Goal: Task Accomplishment & Management: Manage account settings

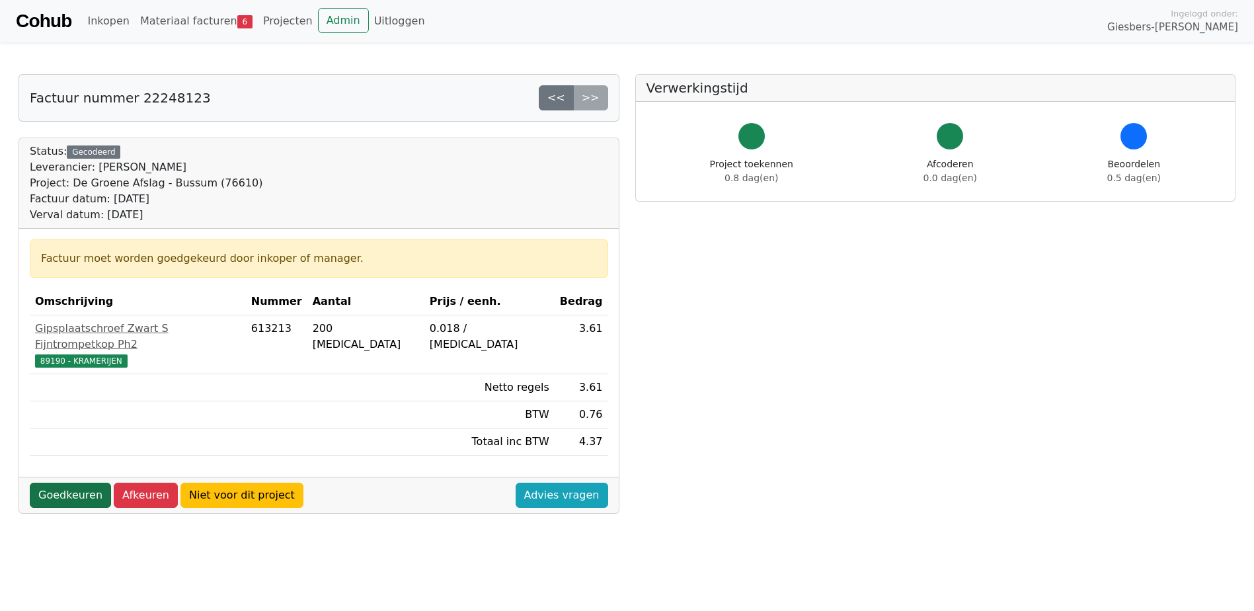
click at [69, 483] on link "Goedkeuren" at bounding box center [70, 495] width 81 height 25
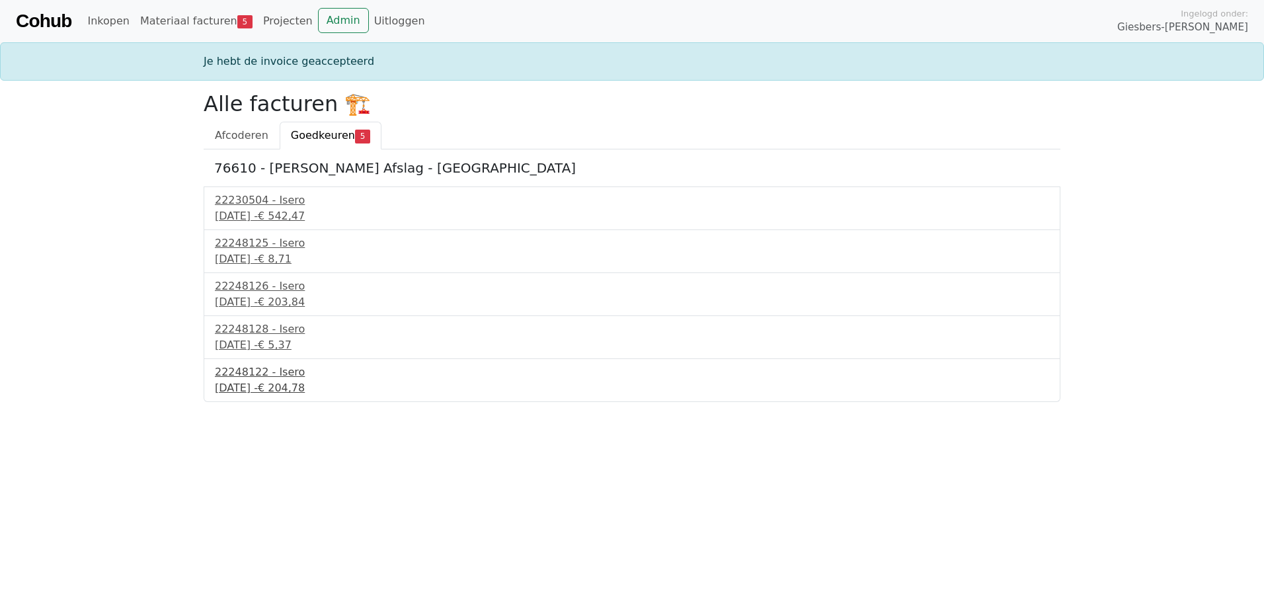
click at [262, 385] on div "22 september 2025 - € 204,78" at bounding box center [632, 388] width 834 height 16
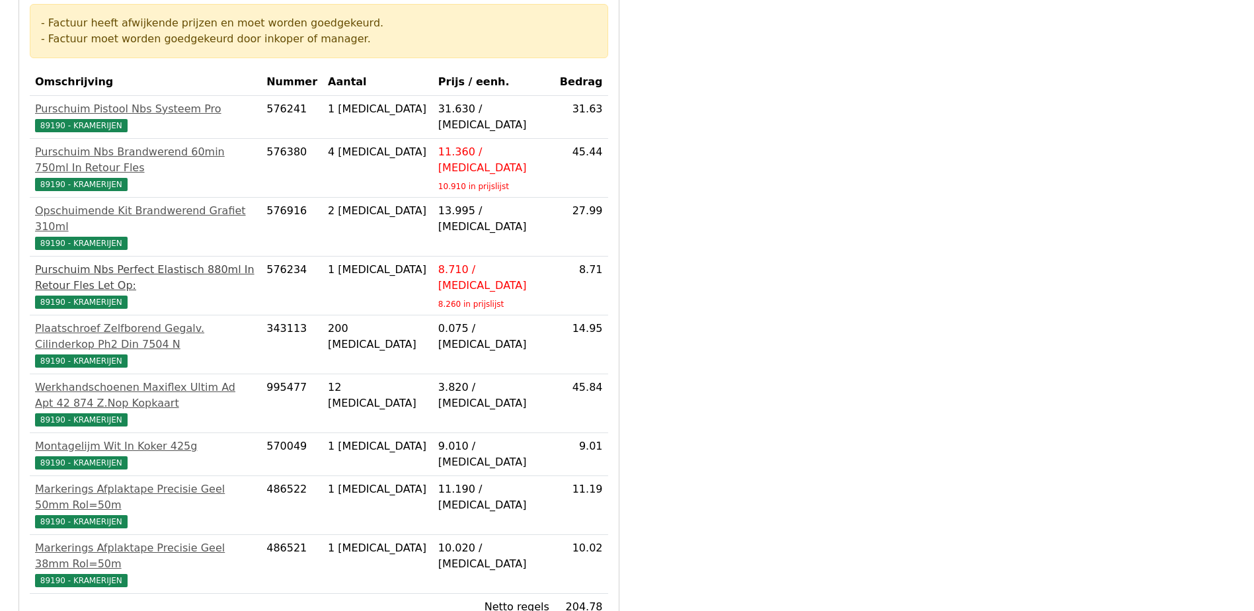
scroll to position [264, 0]
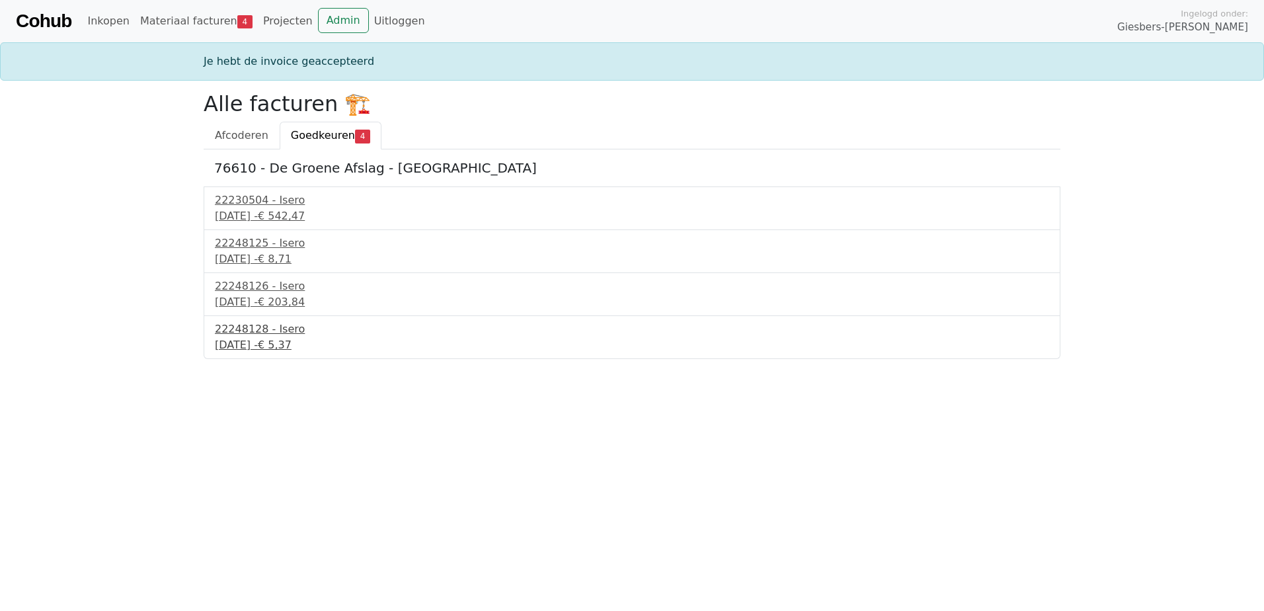
click at [248, 346] on div "22 september 2025 - € 5,37" at bounding box center [632, 345] width 834 height 16
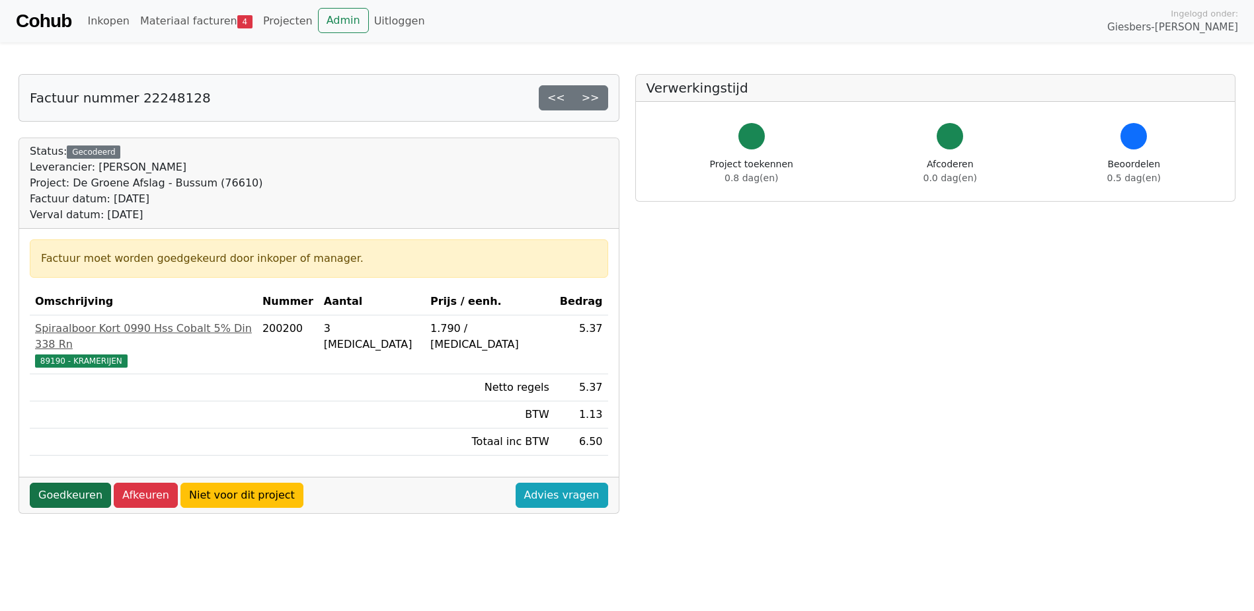
click at [54, 483] on link "Goedkeuren" at bounding box center [70, 495] width 81 height 25
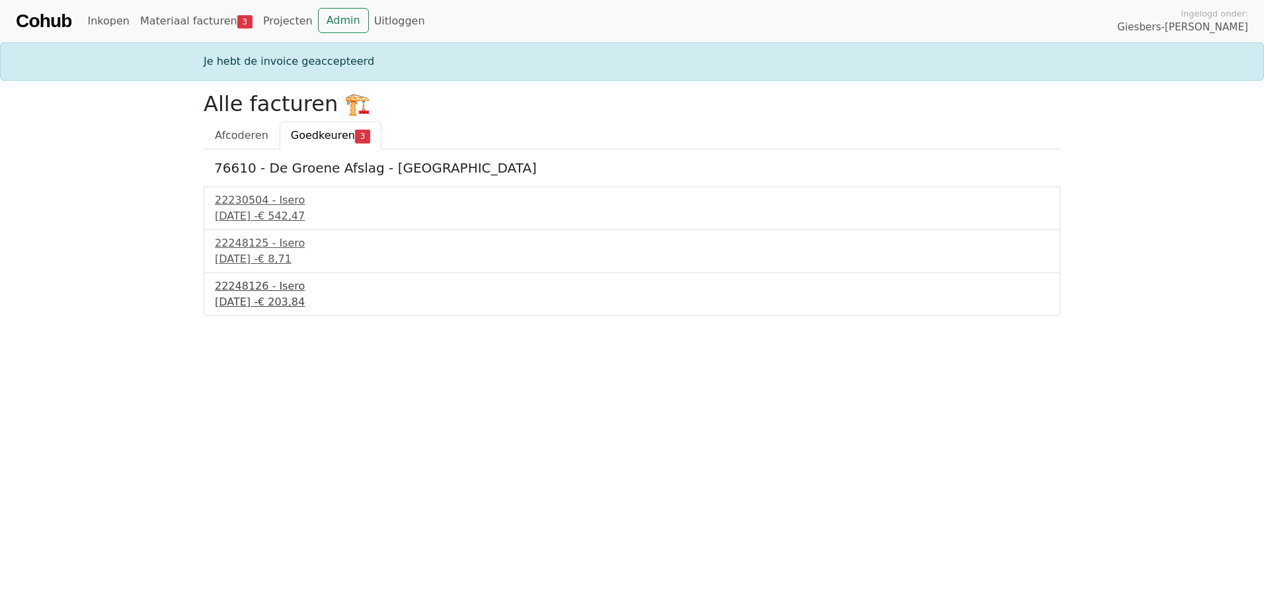
click at [258, 300] on div "[DATE] - € 203,84" at bounding box center [632, 302] width 834 height 16
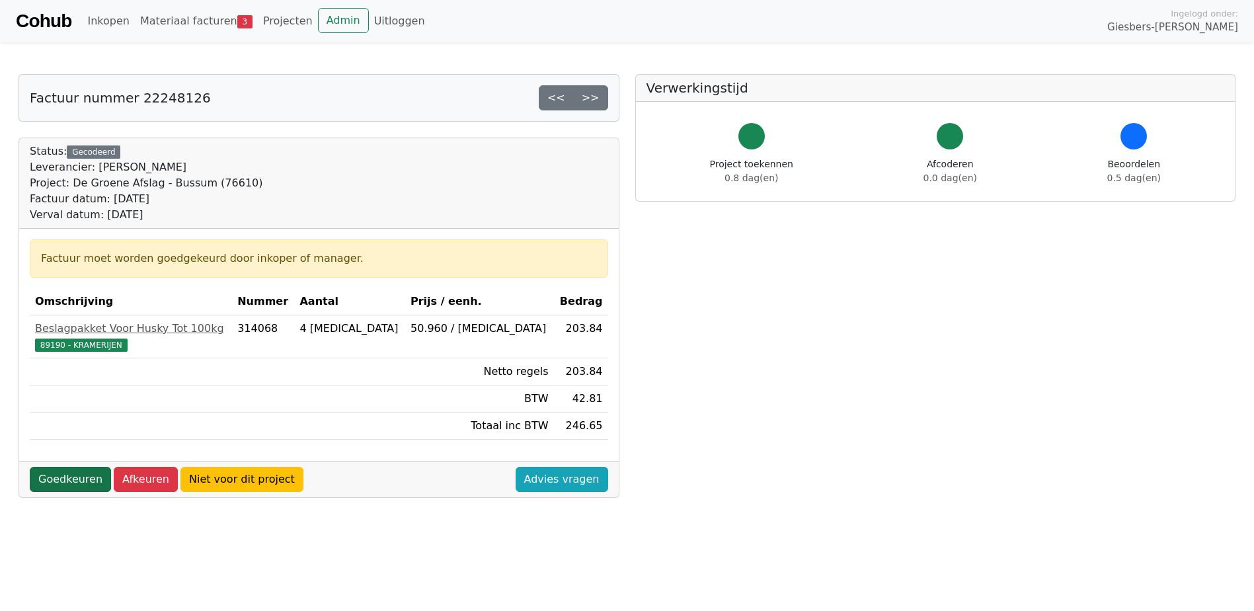
click at [70, 478] on link "Goedkeuren" at bounding box center [70, 479] width 81 height 25
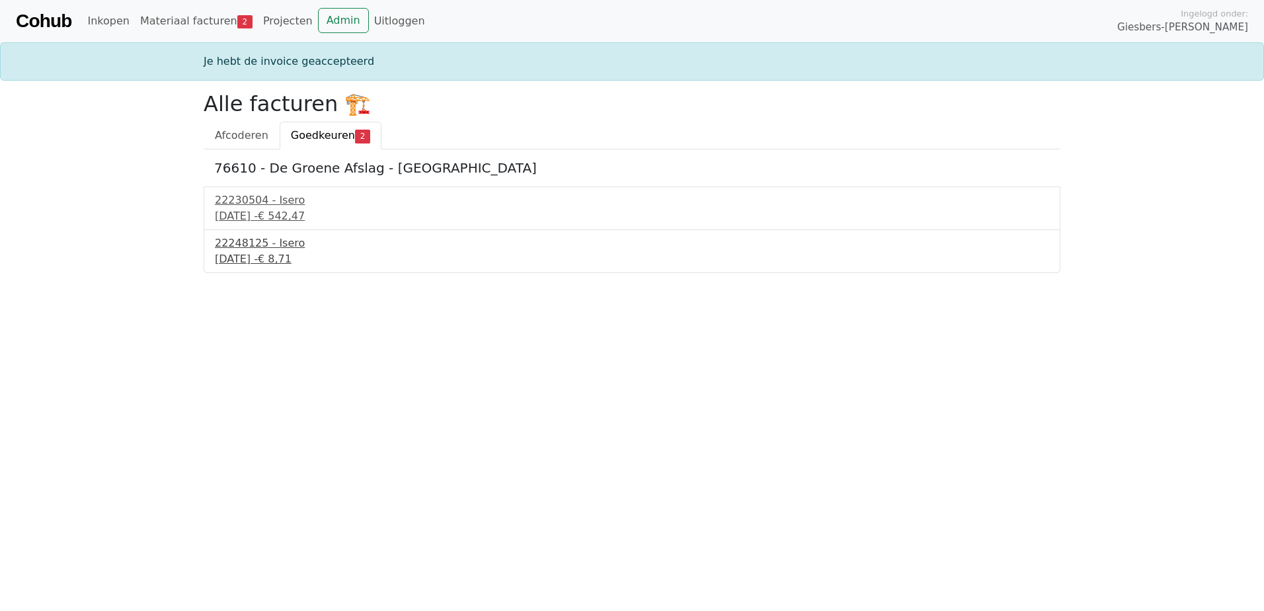
click at [261, 254] on div "22 september 2025 - € 8,71" at bounding box center [632, 259] width 834 height 16
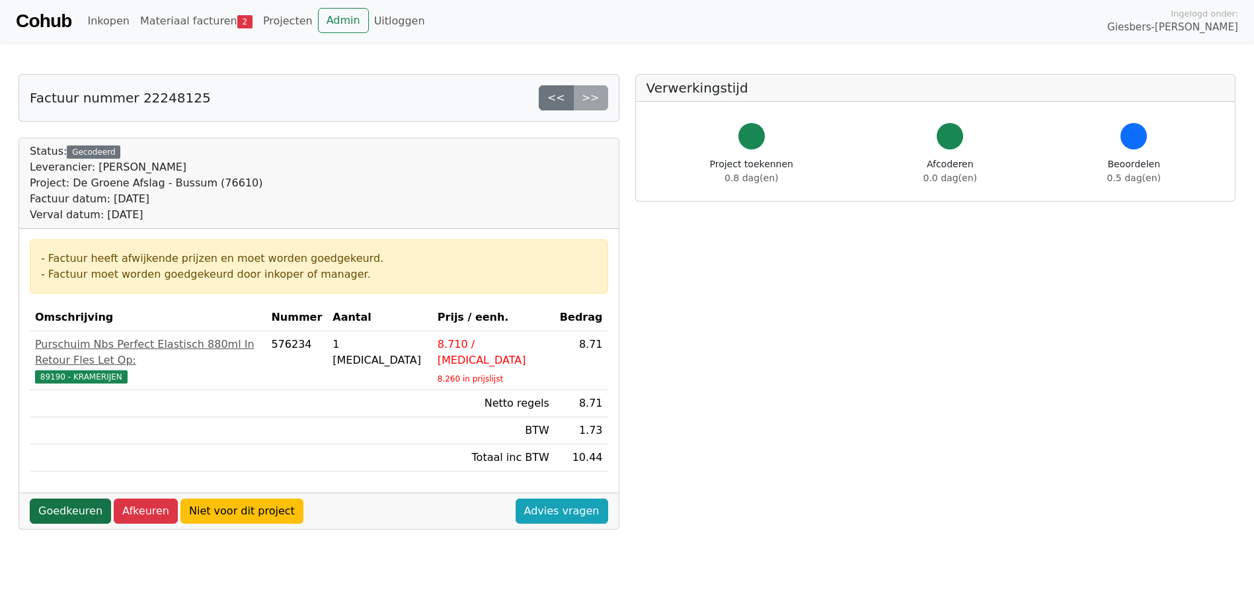
click at [67, 499] on link "Goedkeuren" at bounding box center [70, 511] width 81 height 25
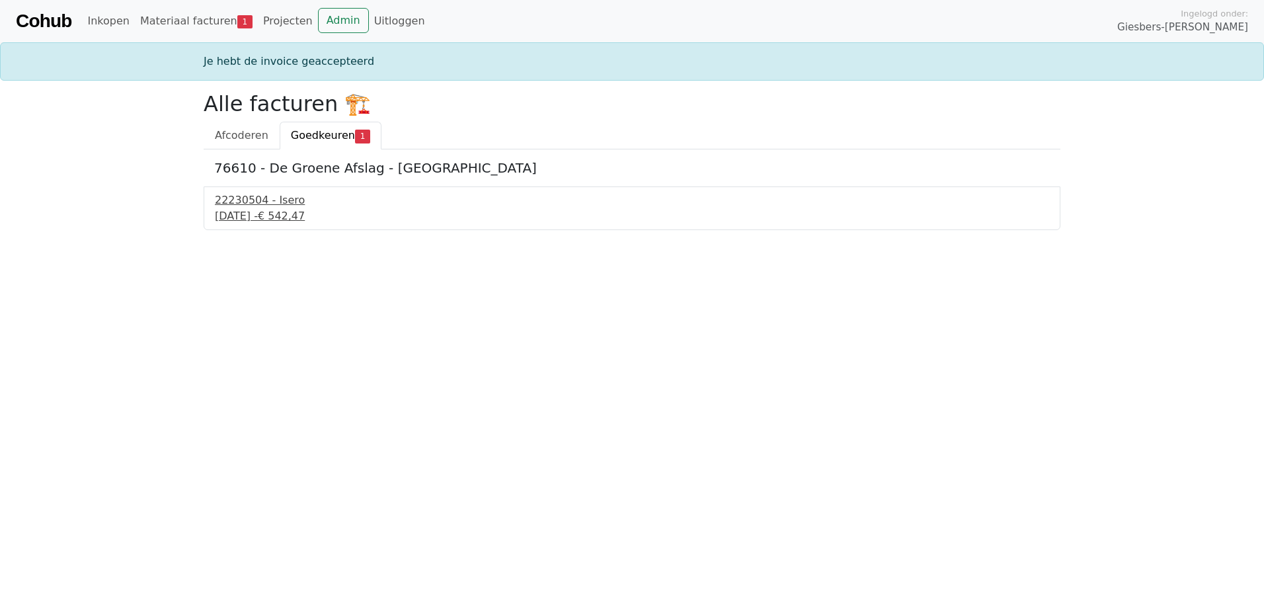
click at [253, 218] on div "[DATE] - € 542,47" at bounding box center [632, 216] width 834 height 16
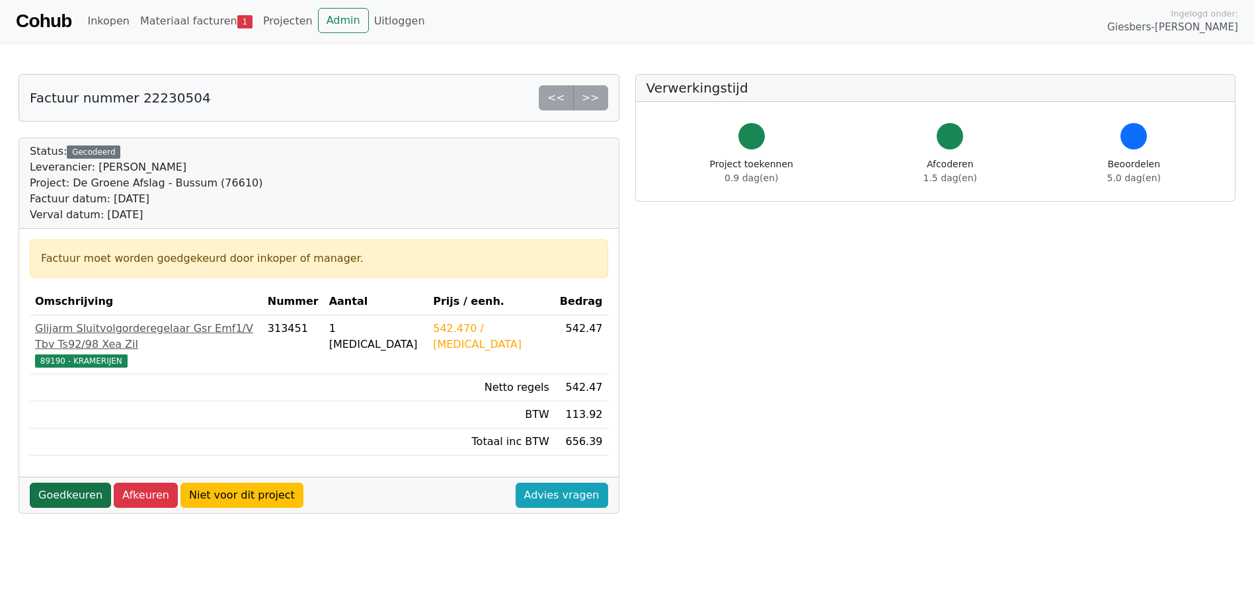
click at [61, 483] on link "Goedkeuren" at bounding box center [70, 495] width 81 height 25
